Goal: Task Accomplishment & Management: Use online tool/utility

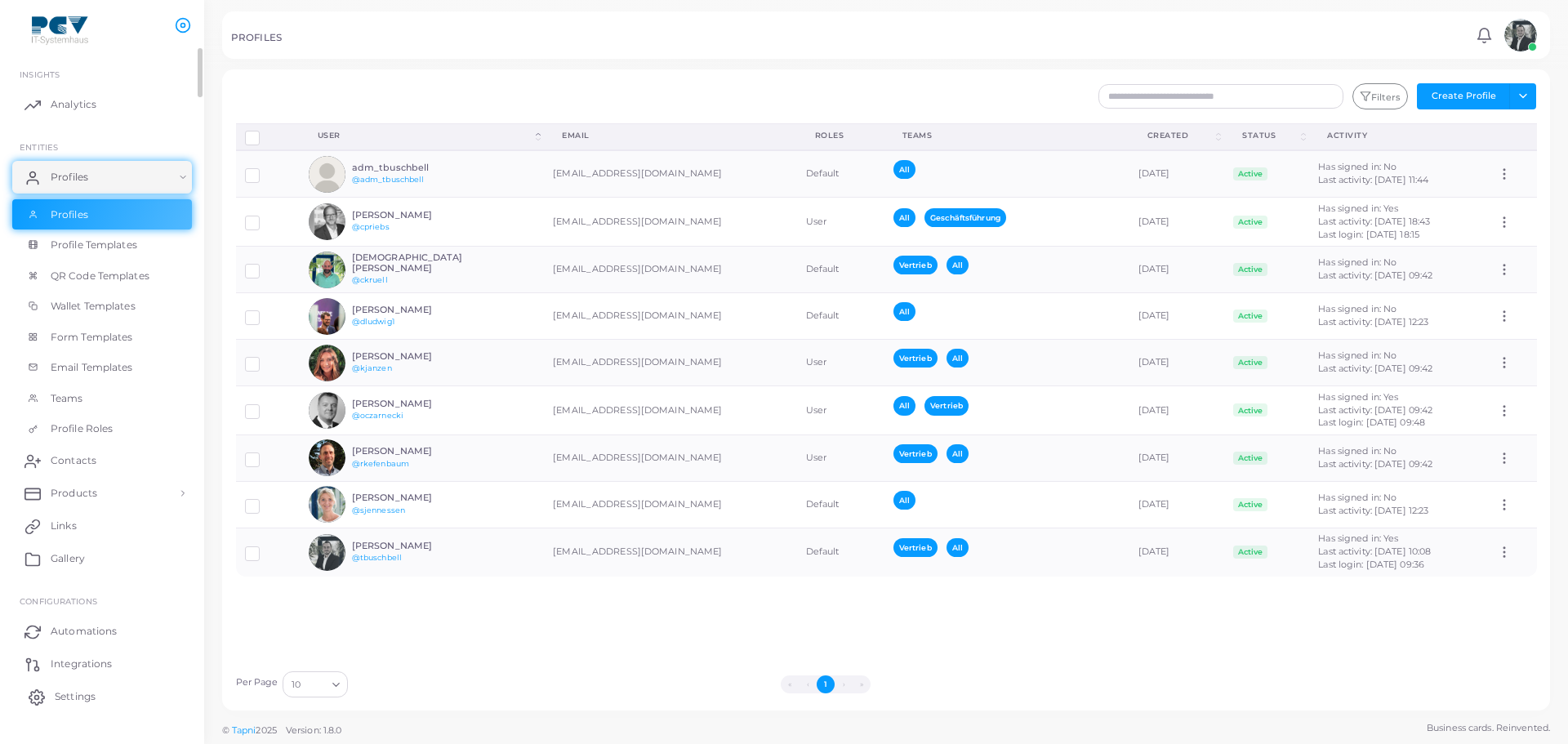
scroll to position [28, 0]
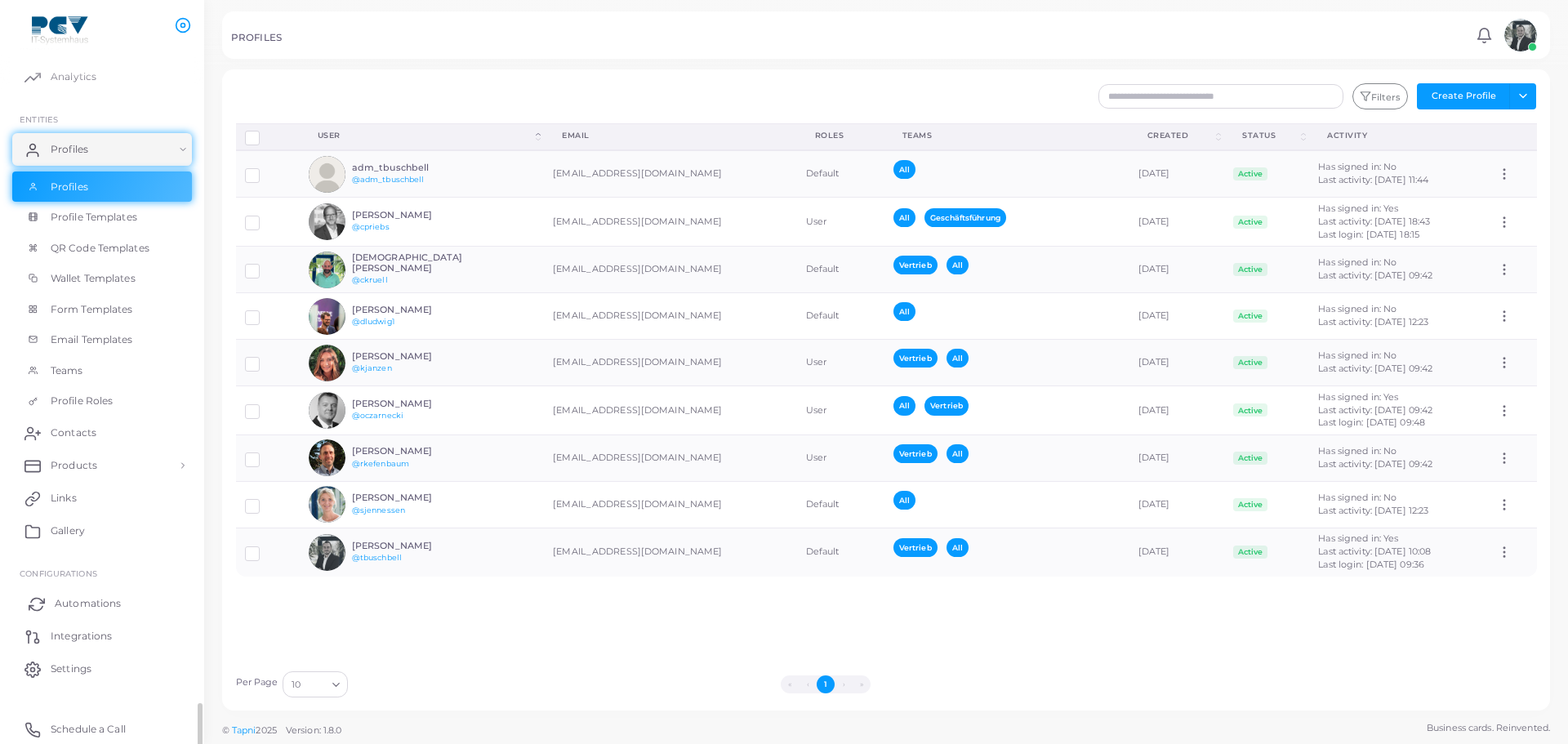
click at [102, 605] on span "Automations" at bounding box center [87, 603] width 66 height 15
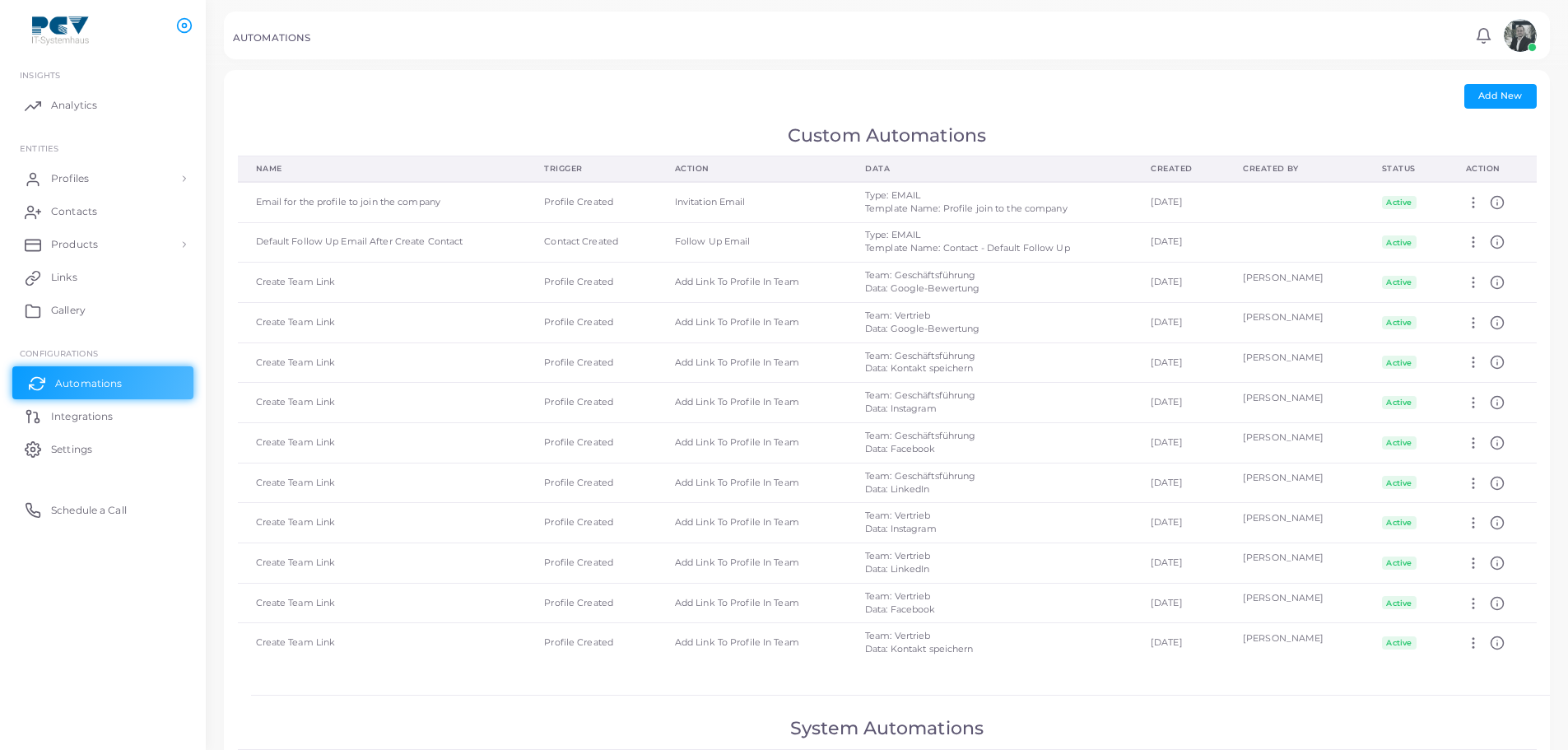
click at [117, 397] on link "Automations" at bounding box center [103, 382] width 181 height 33
click at [112, 412] on span "Integrations" at bounding box center [86, 416] width 62 height 15
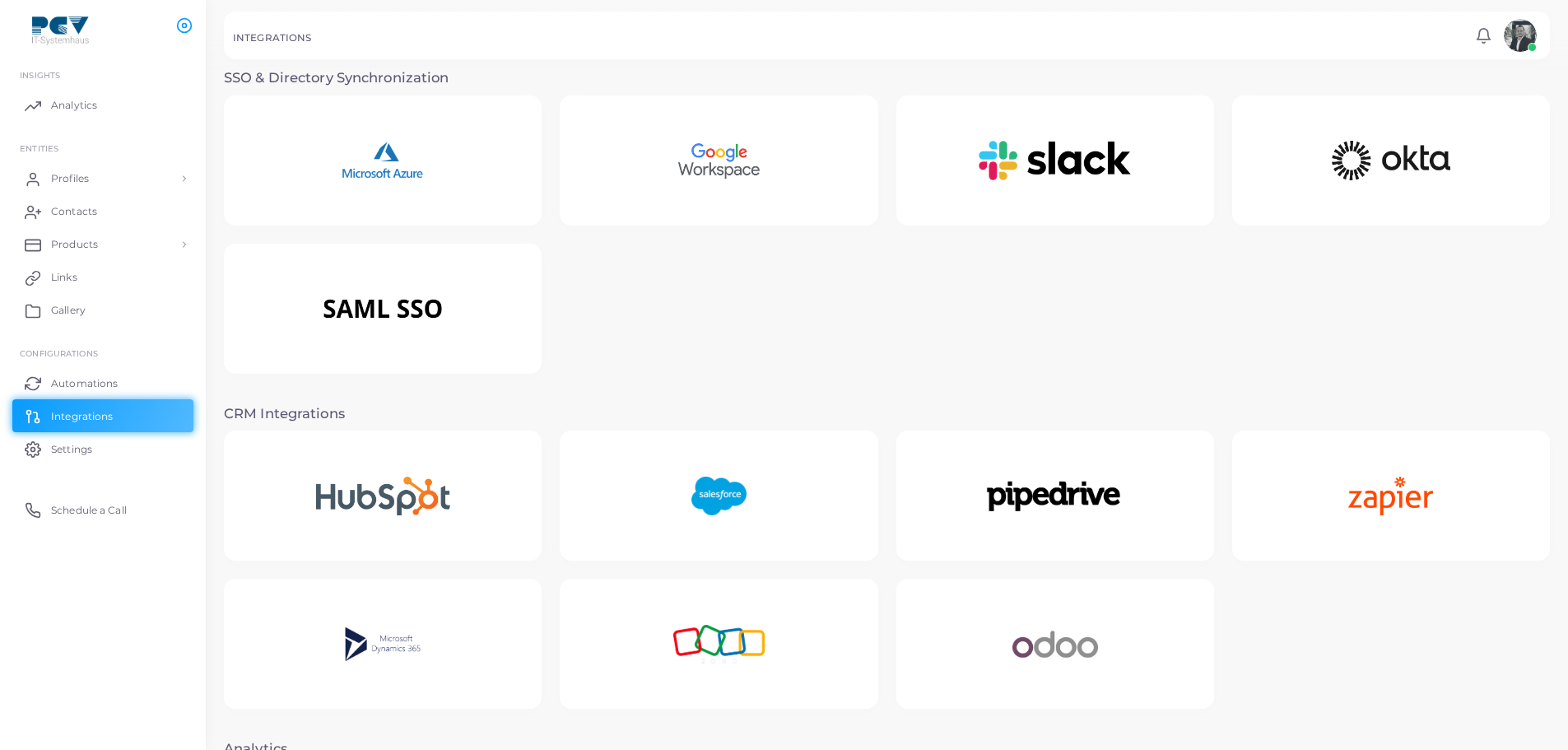
click at [1508, 30] on img at bounding box center [1520, 35] width 33 height 33
click at [191, 30] on circle at bounding box center [185, 26] width 14 height 14
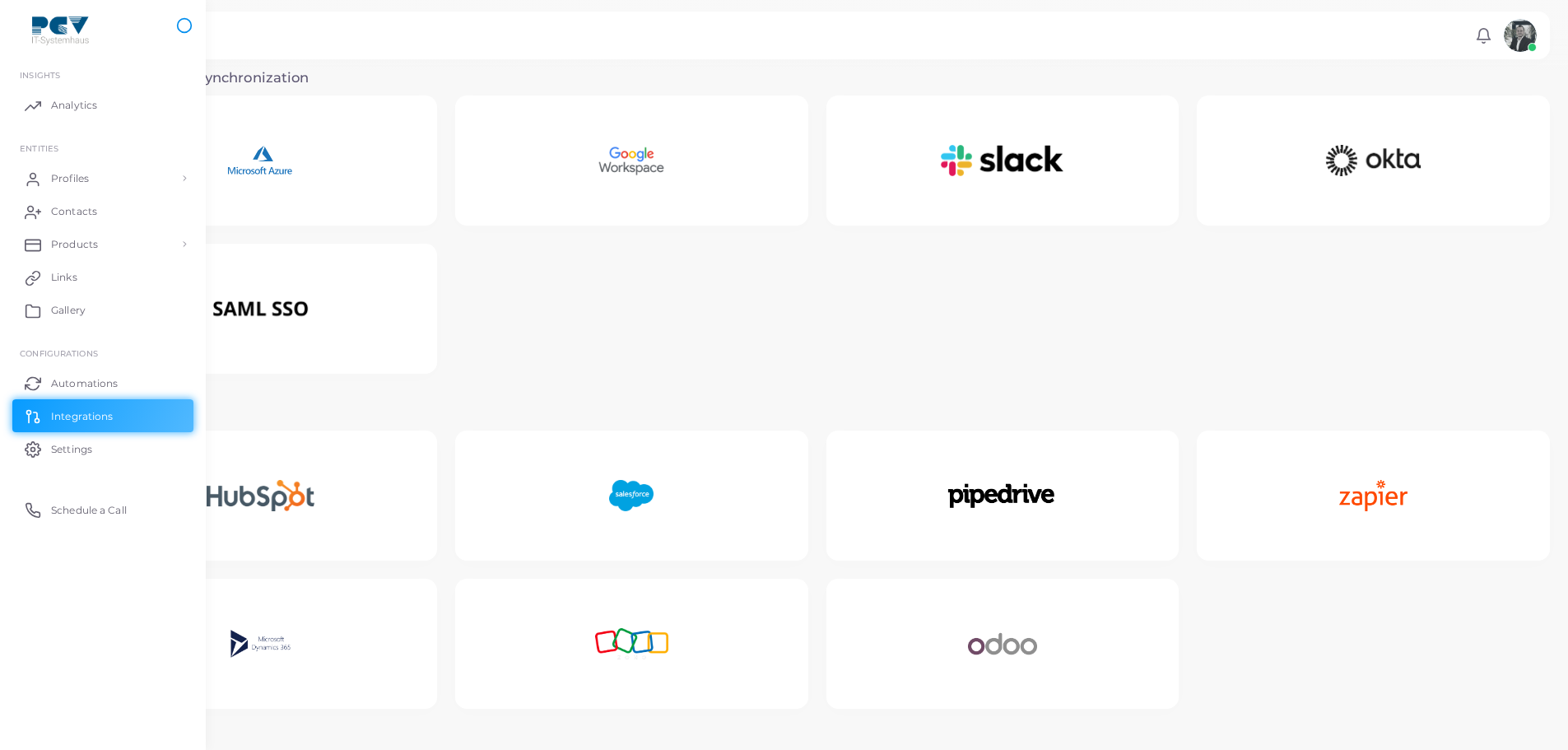
click at [191, 30] on circle at bounding box center [185, 26] width 14 height 14
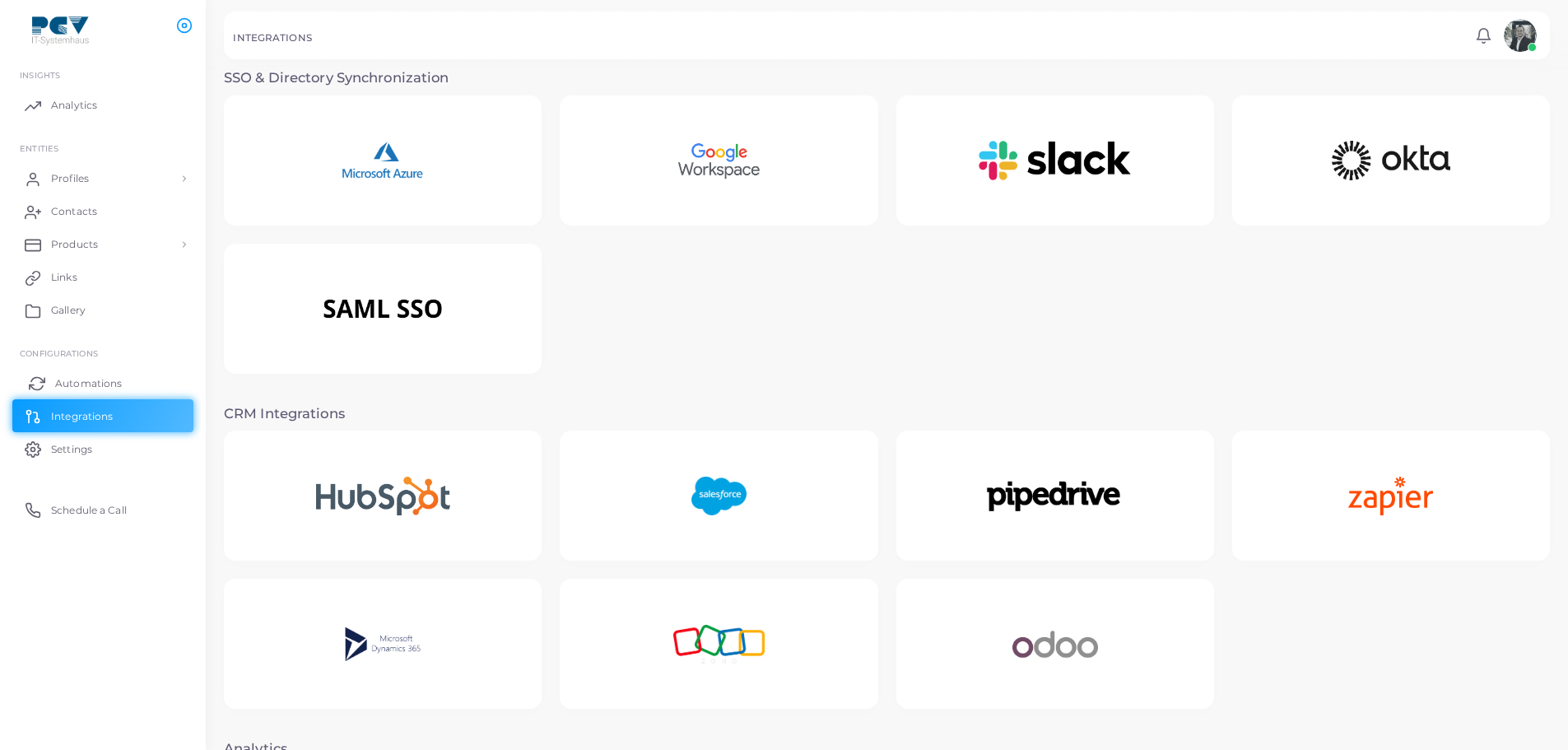
click at [97, 381] on span "Automations" at bounding box center [88, 383] width 67 height 15
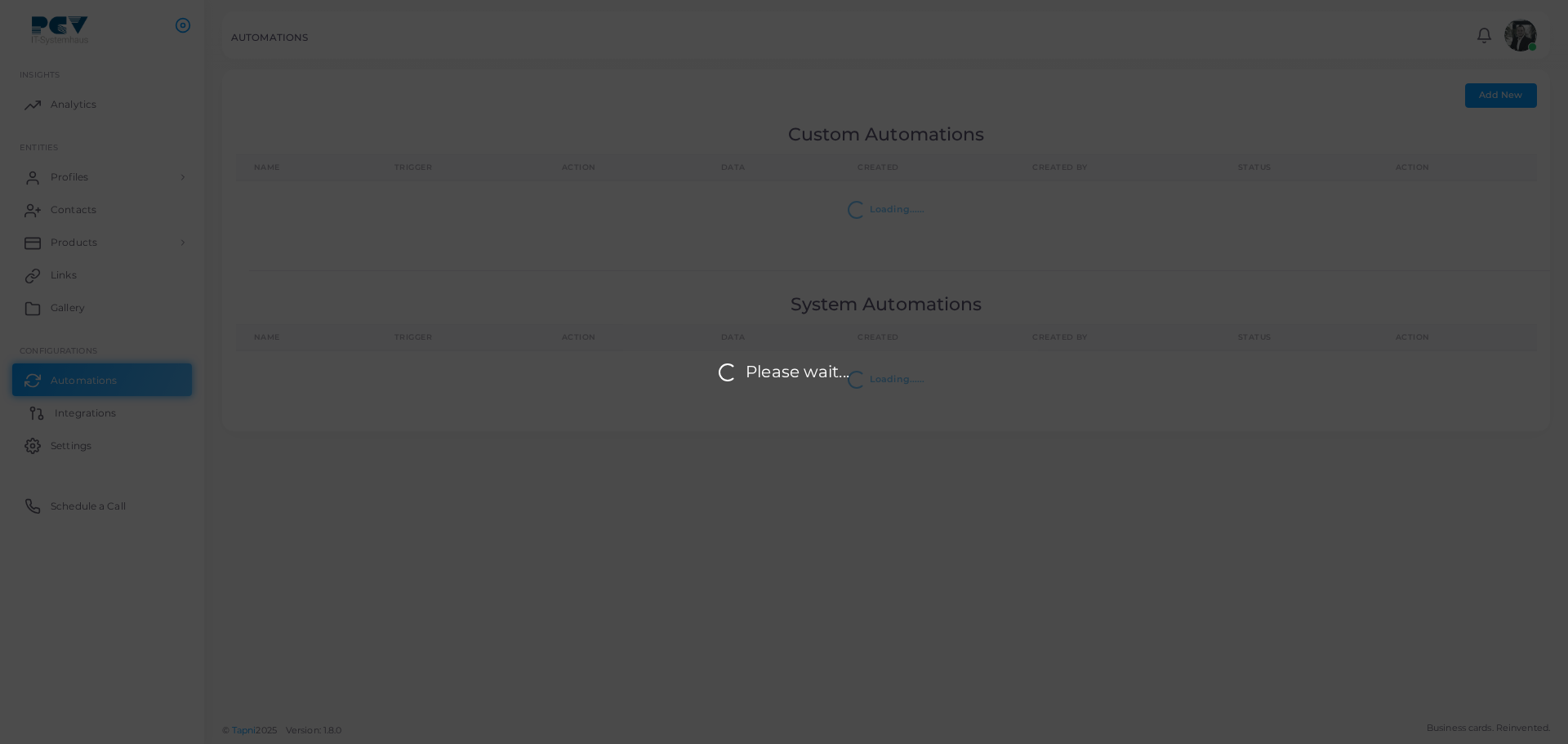
click at [92, 407] on span "Integrations" at bounding box center [85, 413] width 61 height 15
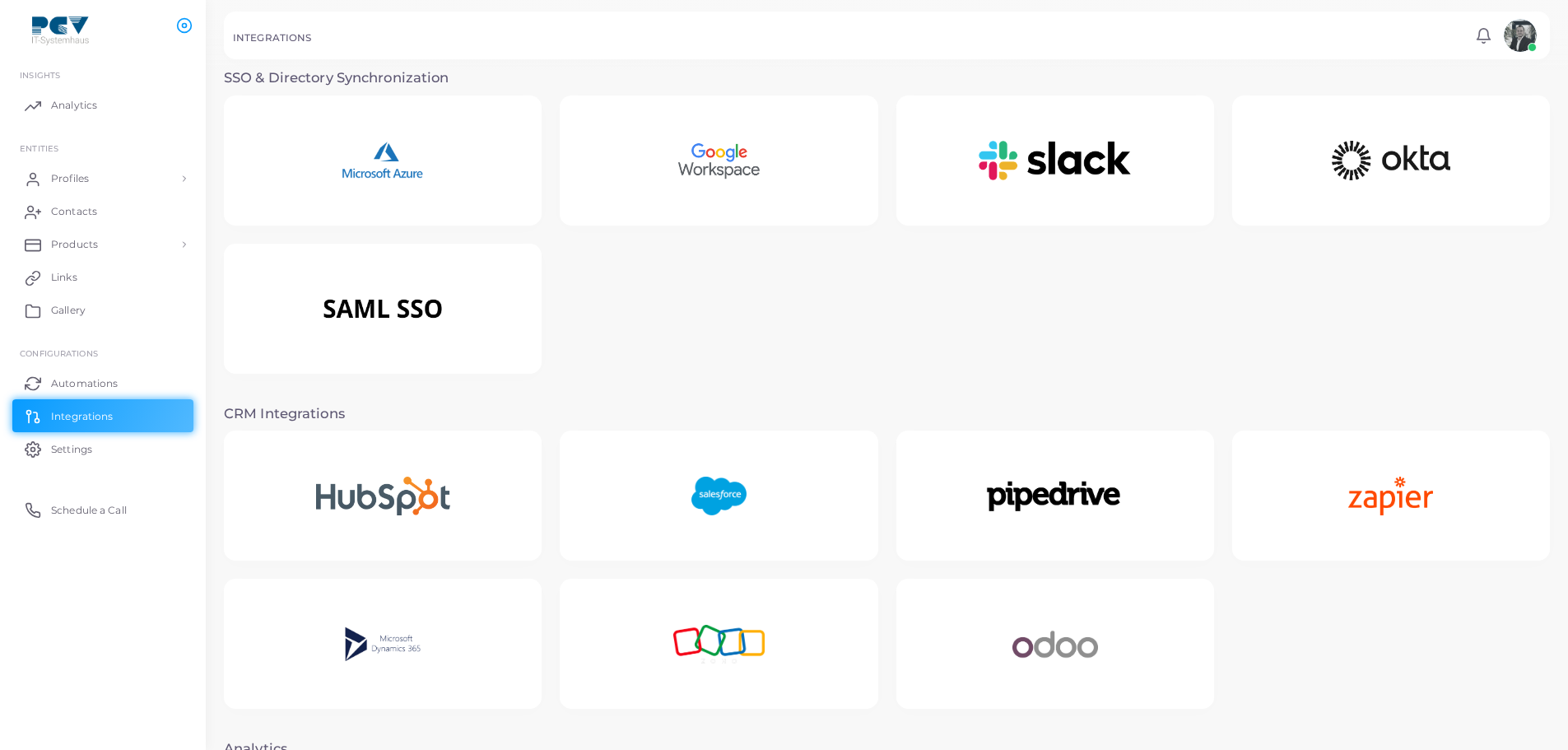
click at [433, 88] on div "SSO & Directory Synchronization" at bounding box center [887, 230] width 1326 height 322
click at [431, 130] on img at bounding box center [383, 160] width 146 height 103
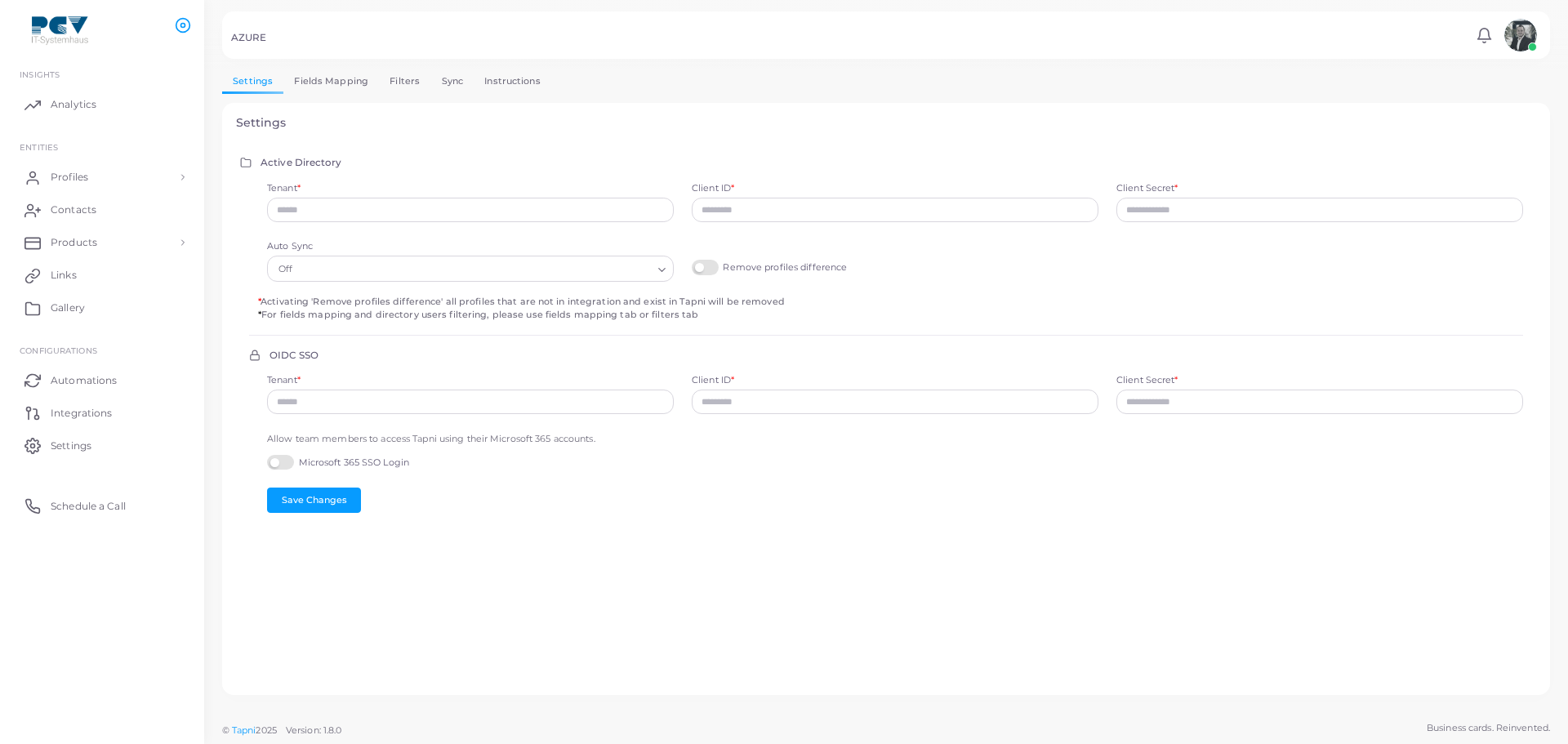
type input "**********"
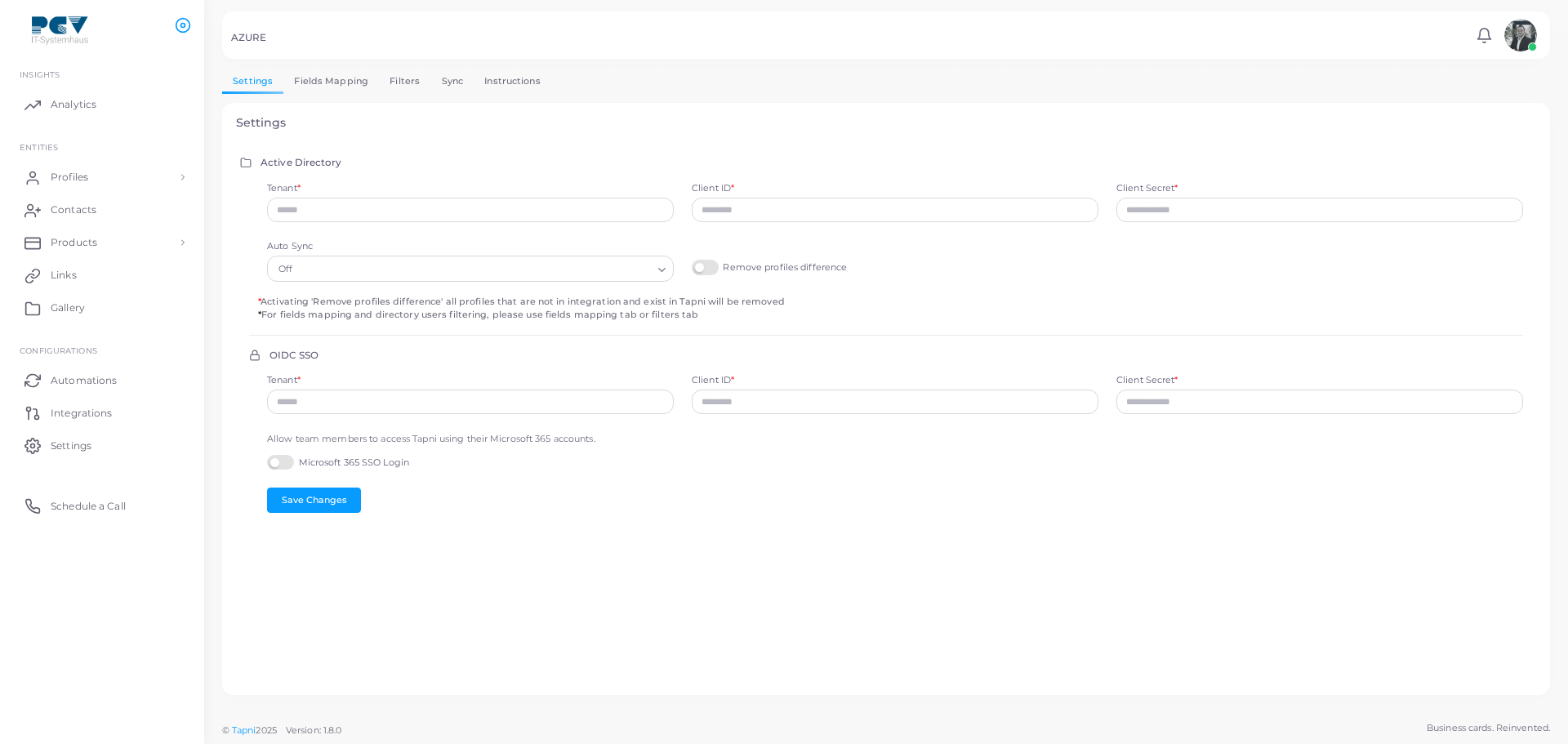
type input "**********"
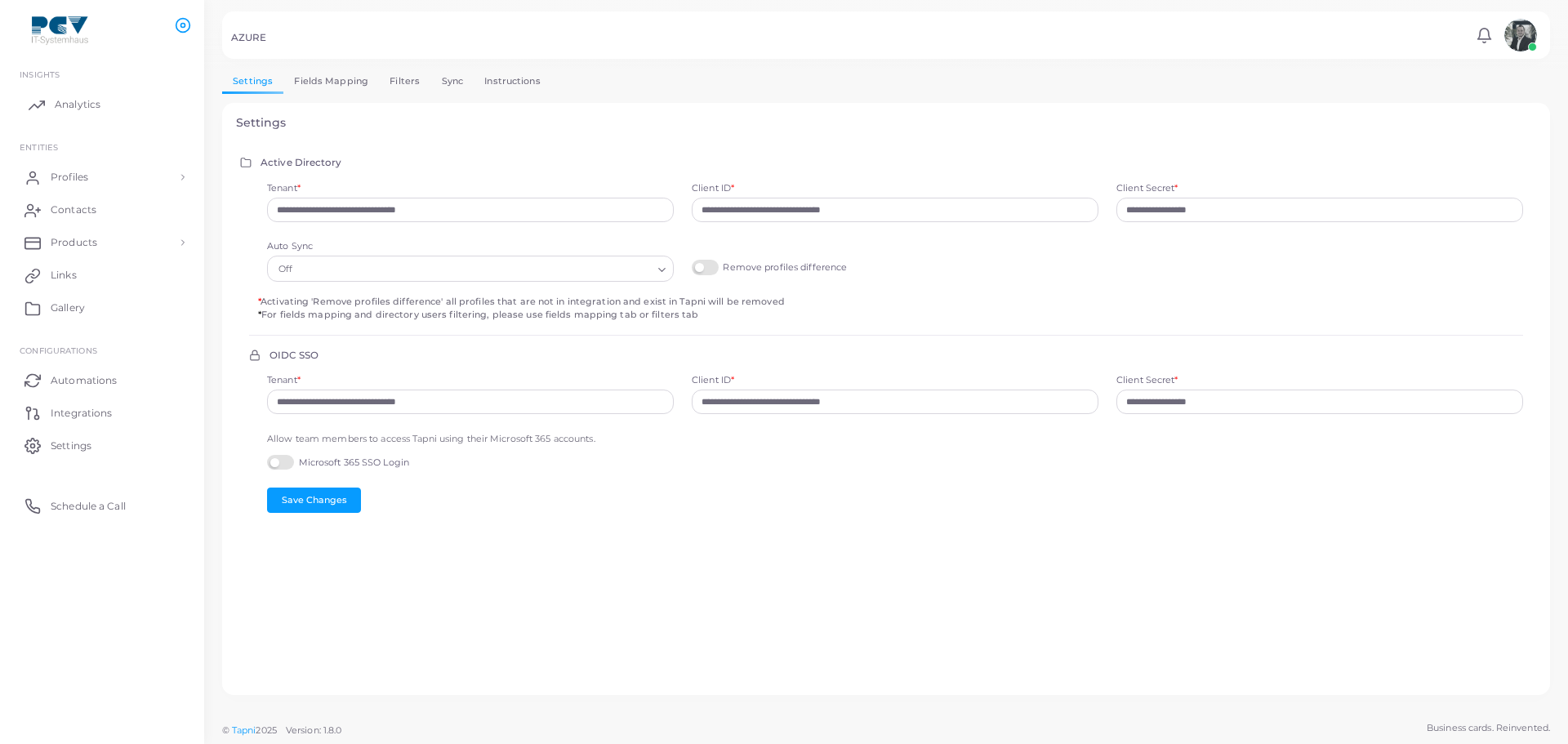
click at [107, 105] on link "Analytics" at bounding box center [102, 104] width 180 height 33
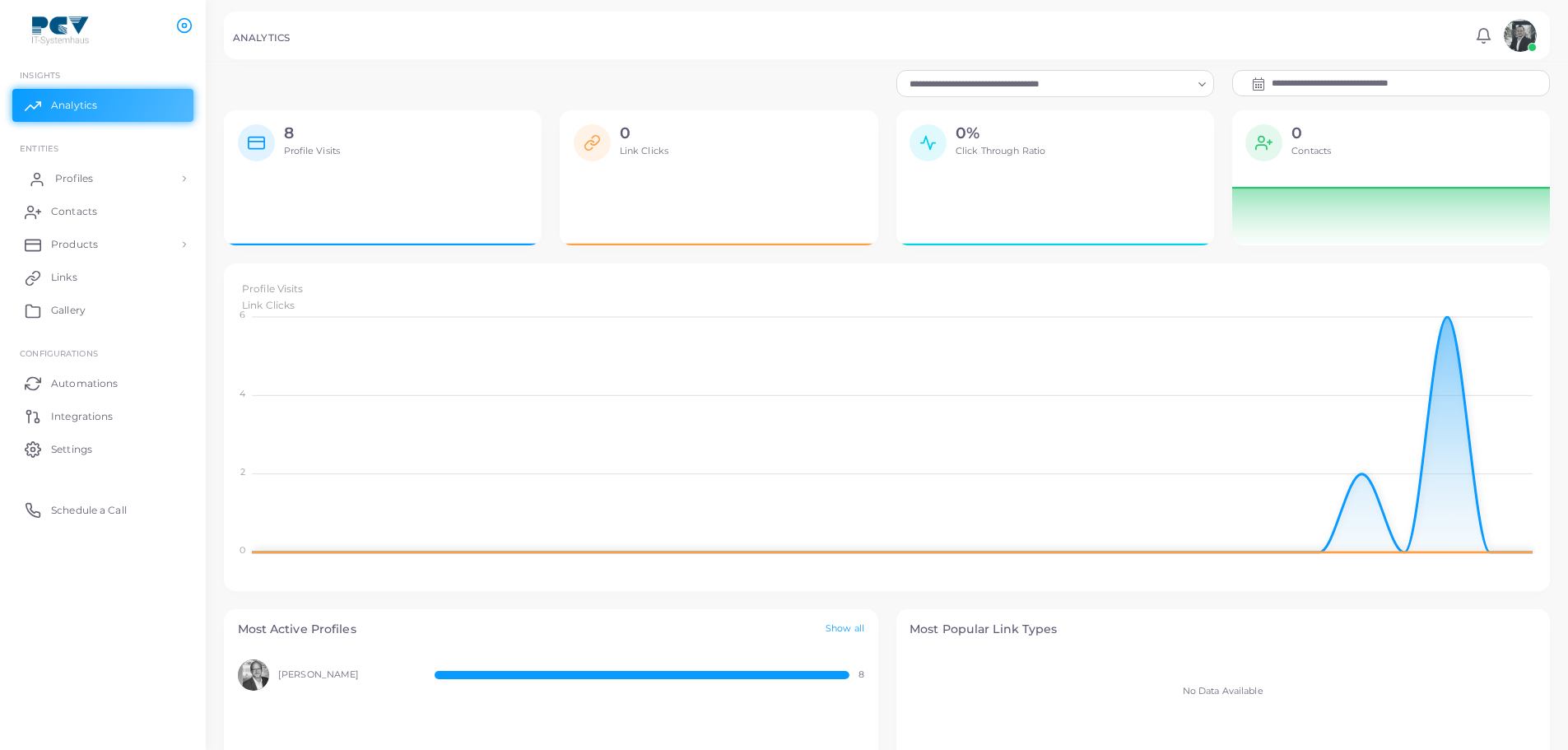
scroll to position [316, 1314]
click at [116, 182] on link "Profiles" at bounding box center [103, 178] width 181 height 33
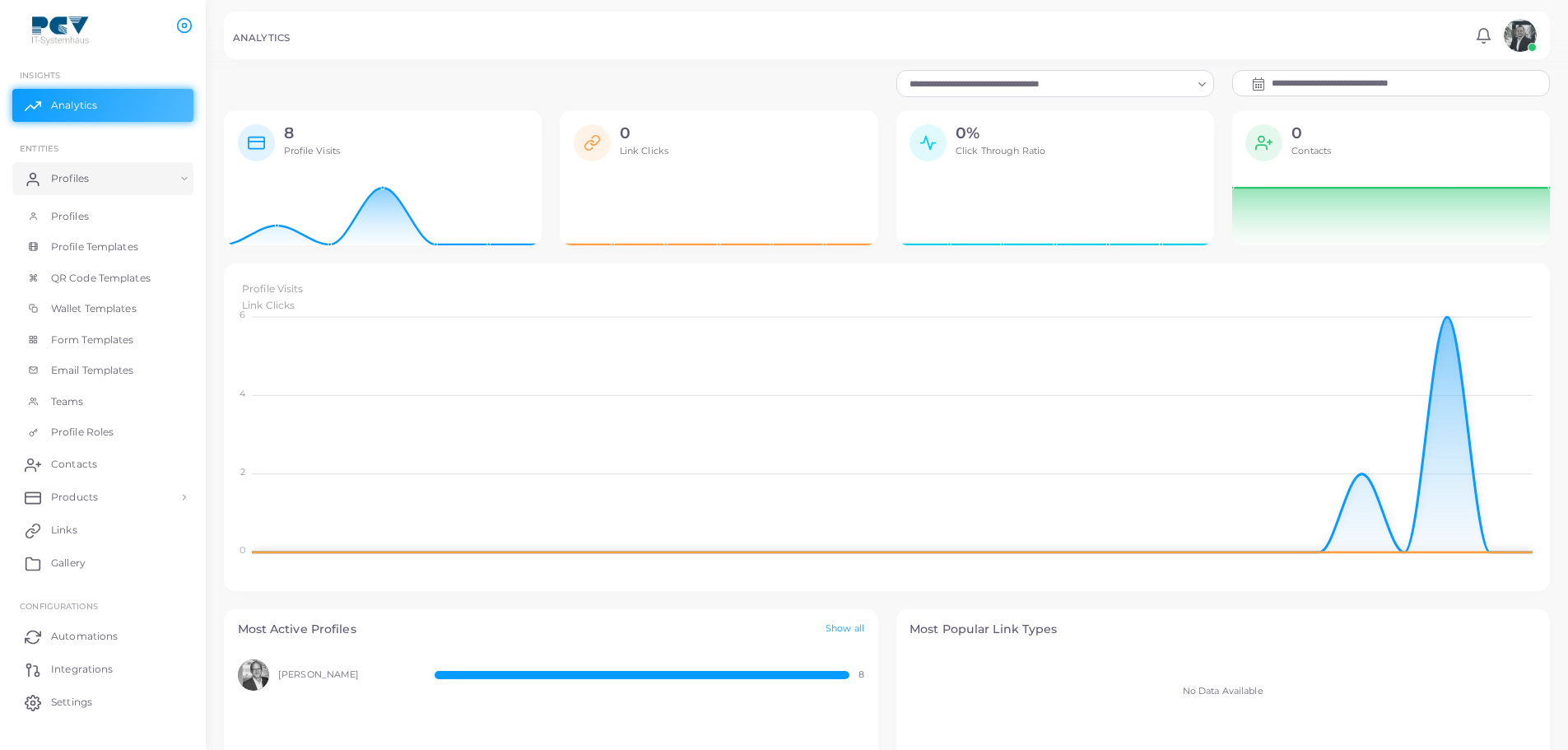
click at [1512, 43] on img at bounding box center [1520, 35] width 33 height 33
click at [1175, 54] on div "ANALYTICS Notifications 0 New Mark All As Read [PERSON_NAME] ([EMAIL_ADDRESS][D…" at bounding box center [887, 36] width 1326 height 48
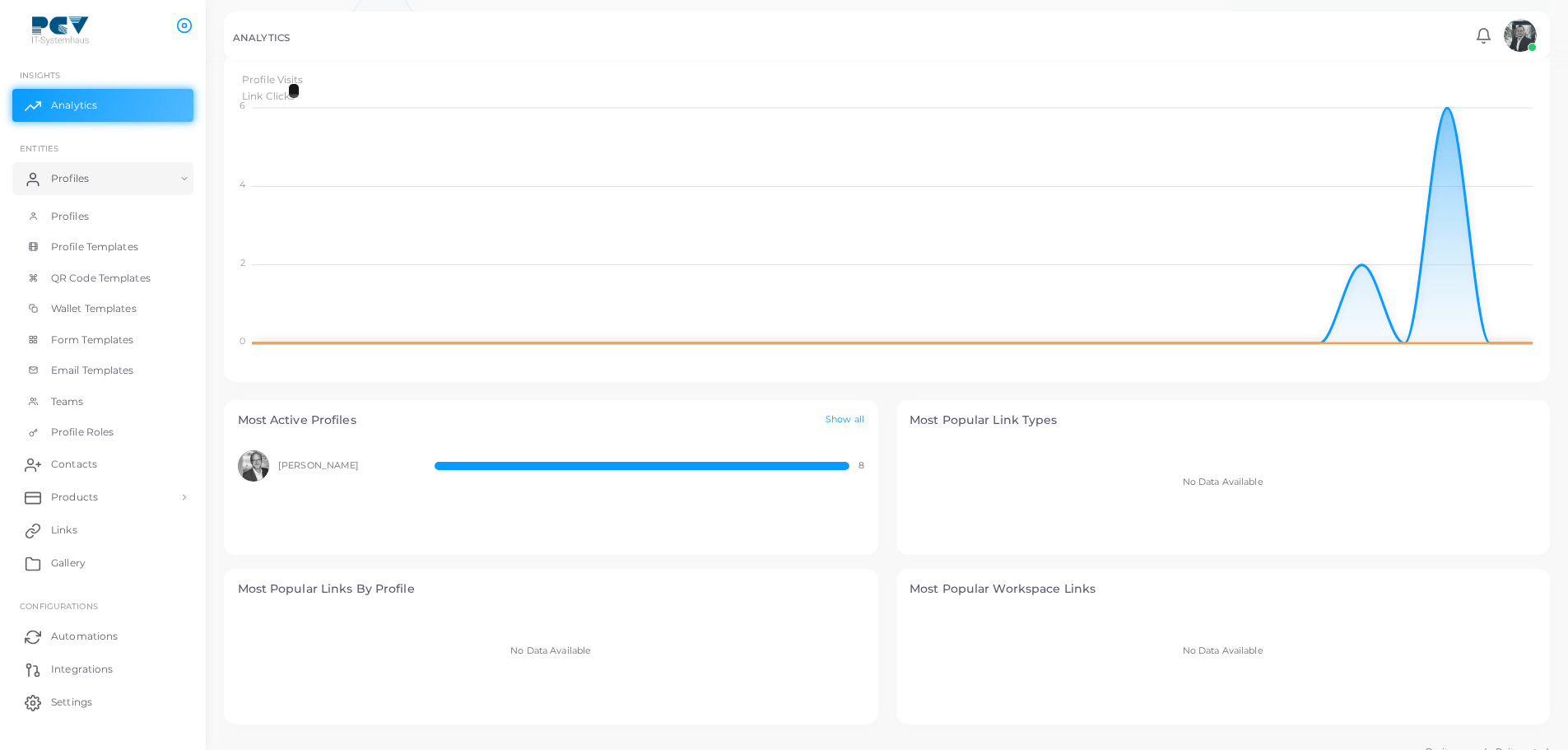
scroll to position [227, 0]
